Goal: Transaction & Acquisition: Obtain resource

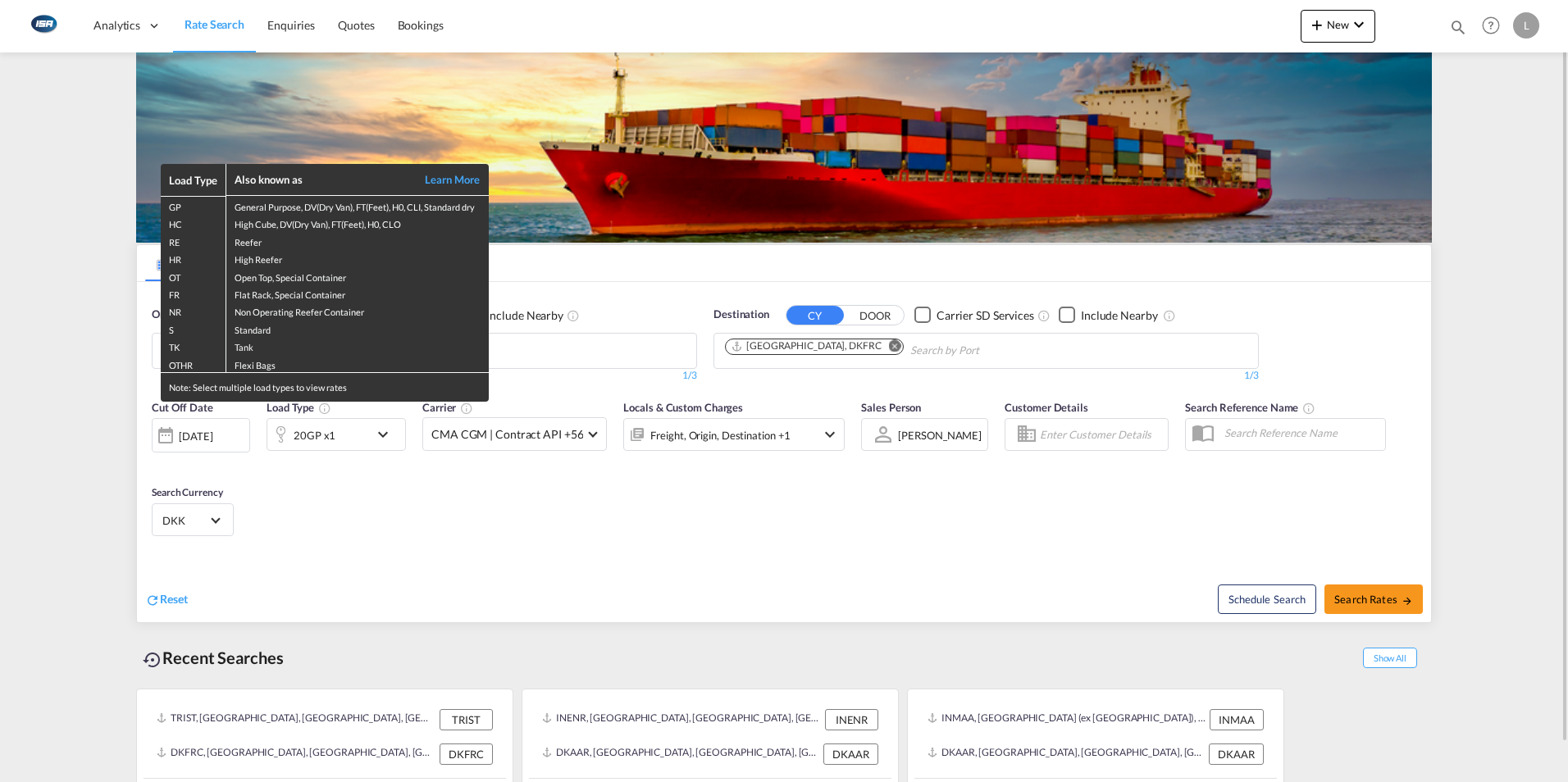
drag, startPoint x: 268, startPoint y: 483, endPoint x: 265, endPoint y: 472, distance: 11.4
click at [268, 483] on div "Load Type Also known as Learn More GP General Purpose, DV(Dry Van), FT(Feet), H…" at bounding box center [784, 391] width 1568 height 782
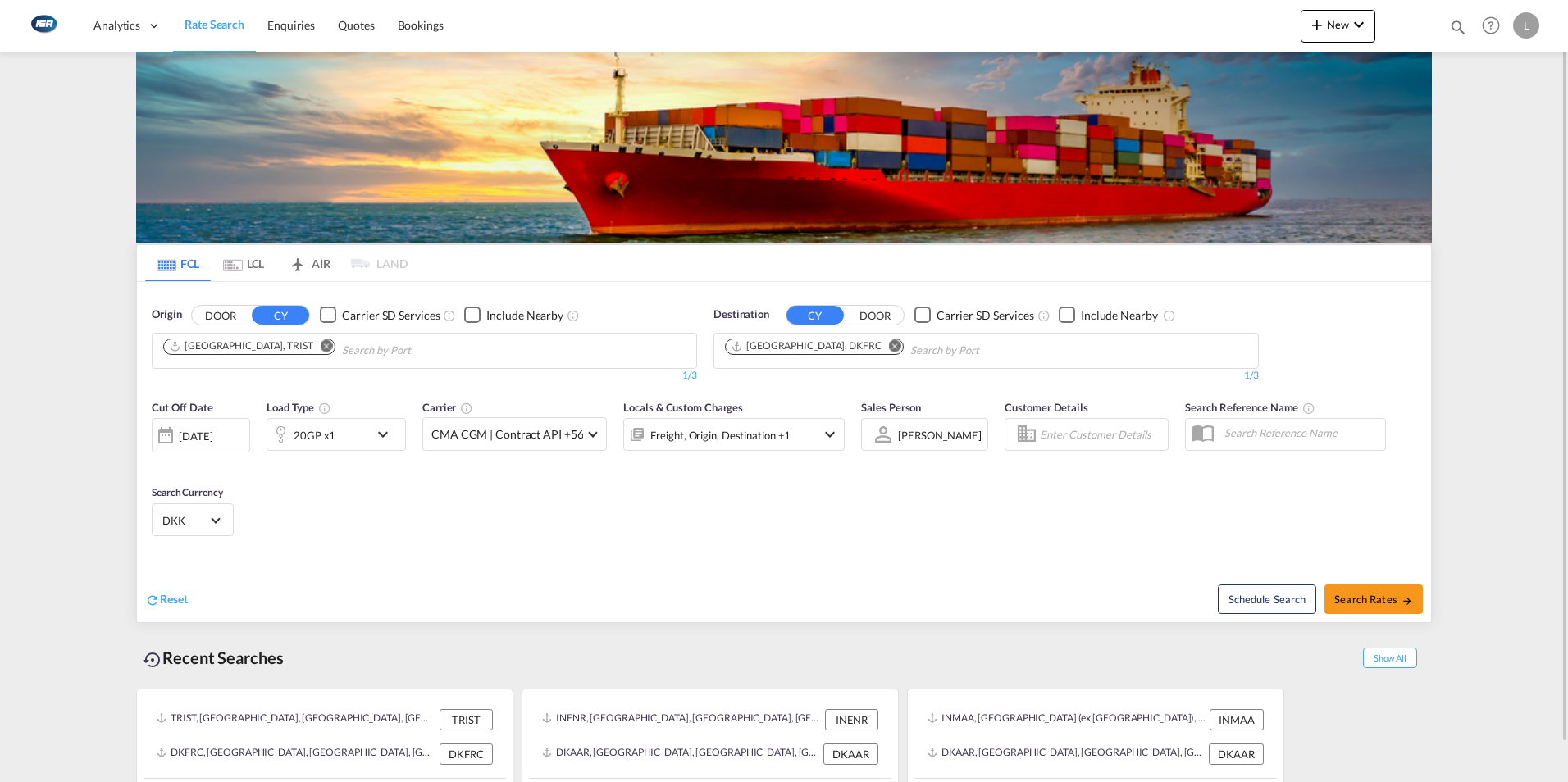
click at [320, 346] on md-icon "Remove" at bounding box center [326, 345] width 12 height 12
click at [226, 358] on input "Chips input." at bounding box center [241, 351] width 156 height 26
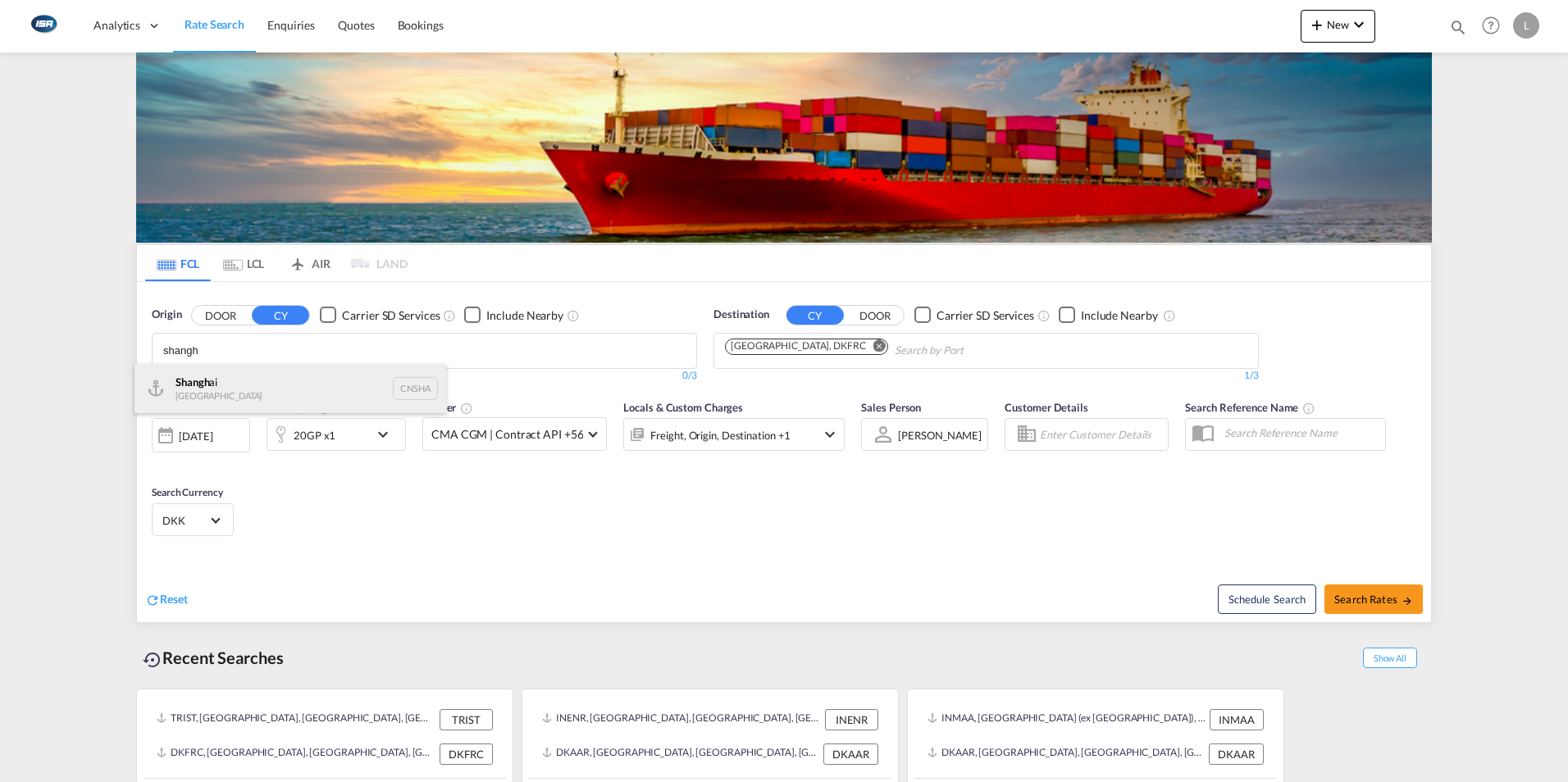
type input "shangh"
click at [203, 378] on div "Shangh ai China CNSHA" at bounding box center [290, 389] width 312 height 49
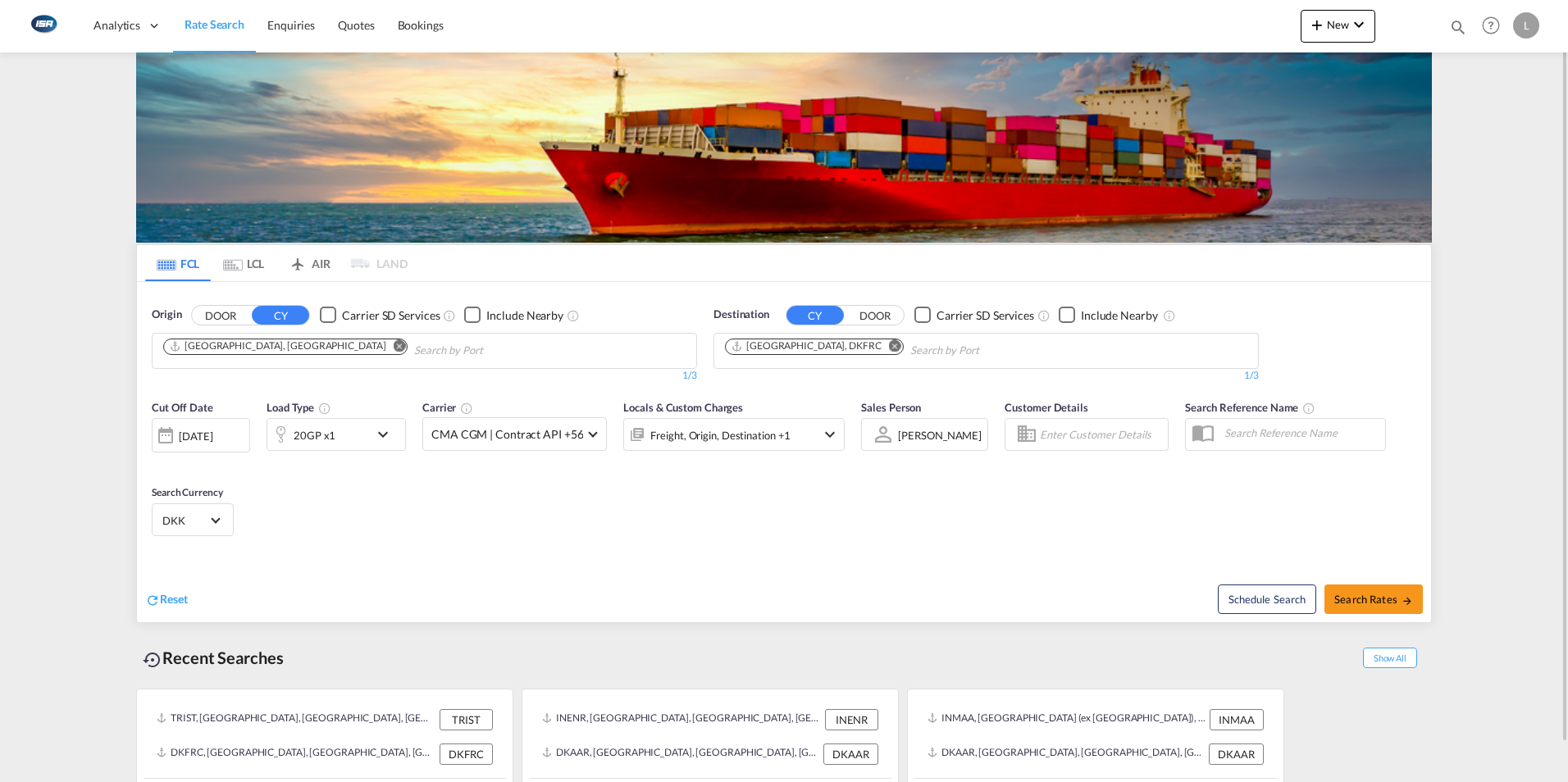
click at [385, 430] on md-icon "icon-chevron-down" at bounding box center [387, 434] width 28 height 20
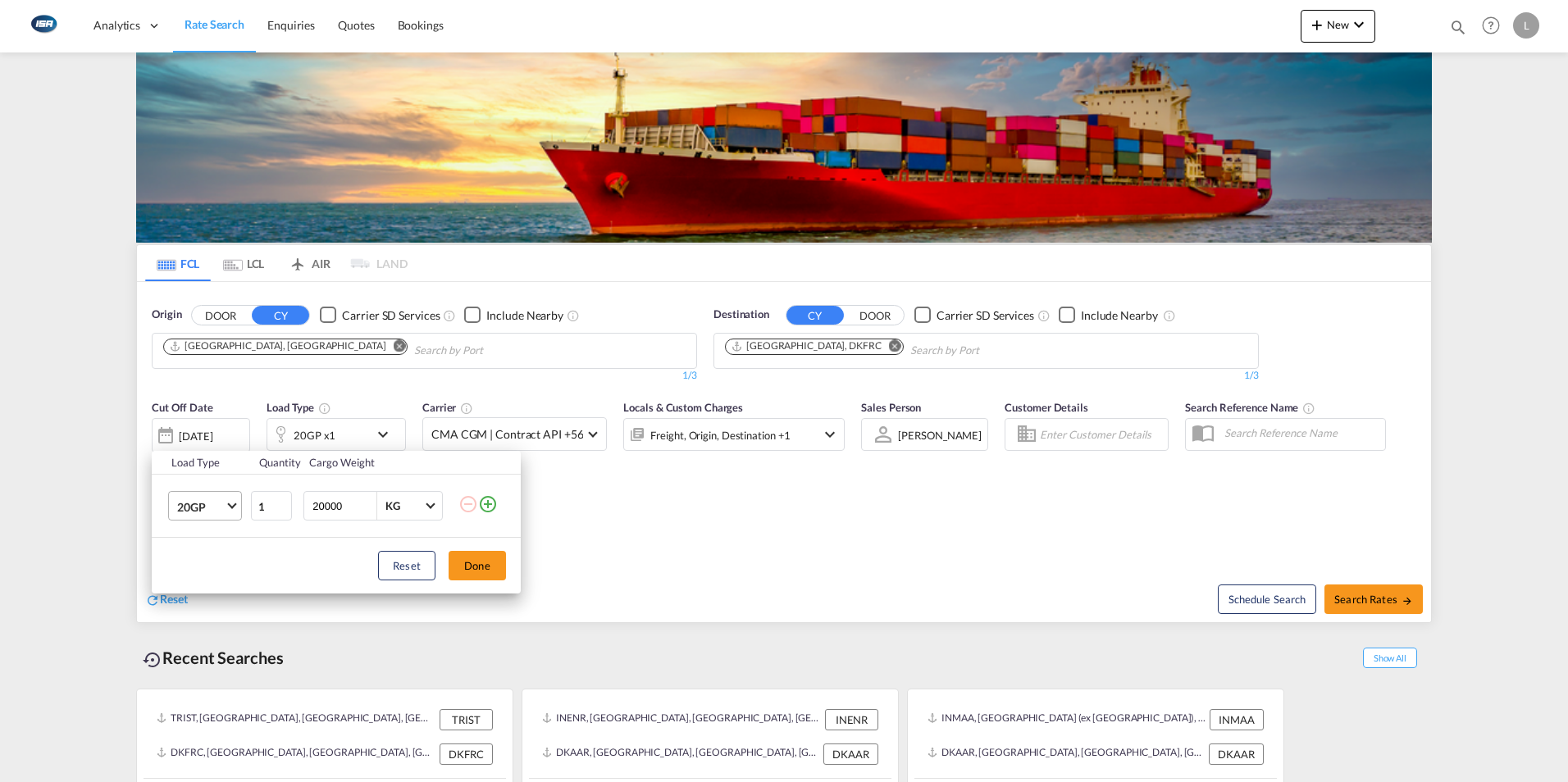
click at [237, 504] on md-select-value "20GP" at bounding box center [208, 506] width 66 height 28
click at [195, 587] on div "40HC" at bounding box center [192, 585] width 30 height 16
click at [472, 560] on button "Done" at bounding box center [477, 565] width 57 height 29
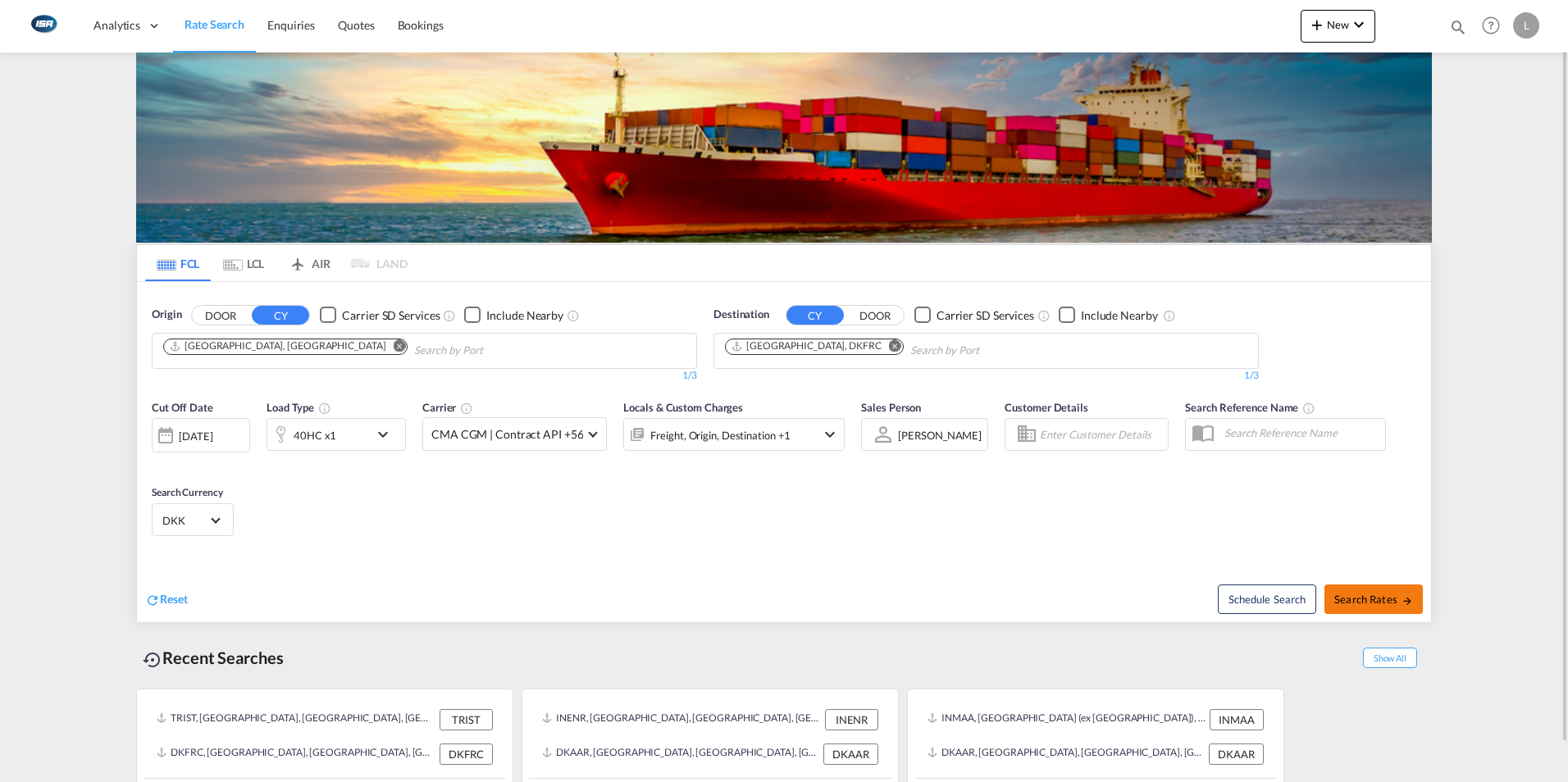
click at [1377, 598] on span "Search Rates" at bounding box center [1374, 599] width 79 height 13
type input "CNSHA to DKFRC / [DATE]"
